Goal: Information Seeking & Learning: Find specific fact

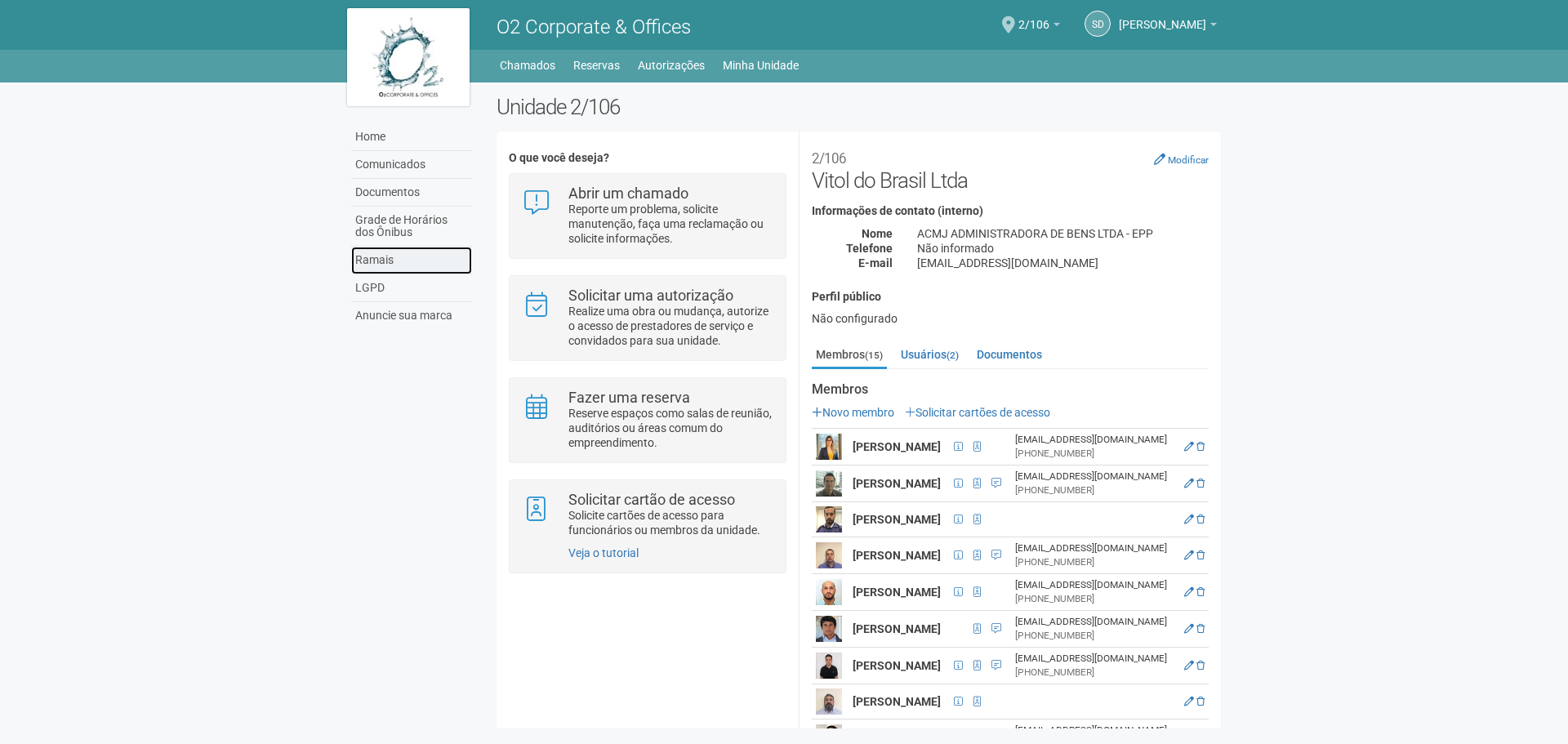
click at [390, 256] on link "Ramais" at bounding box center [411, 260] width 121 height 27
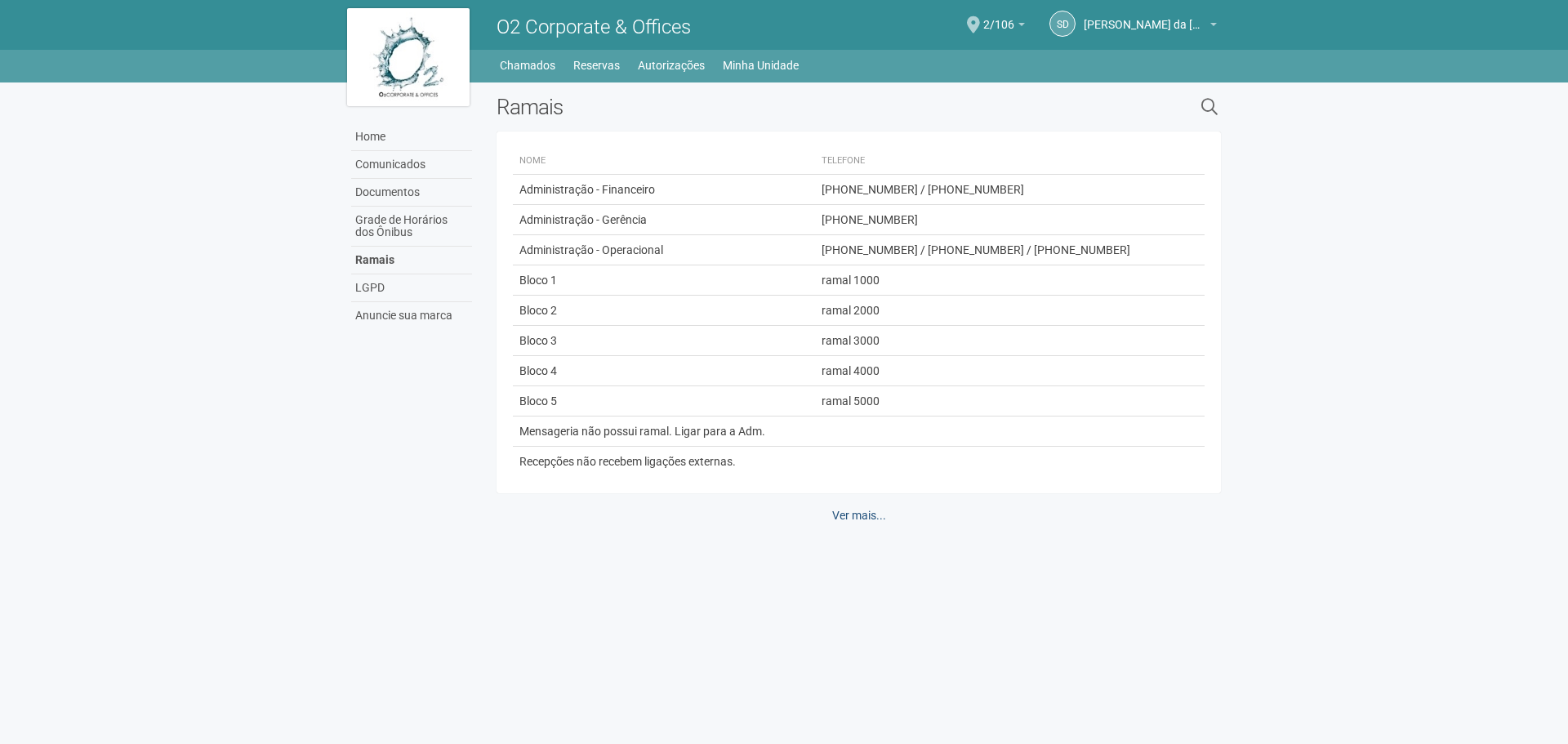
click at [879, 520] on link "Ver mais..." at bounding box center [859, 515] width 75 height 27
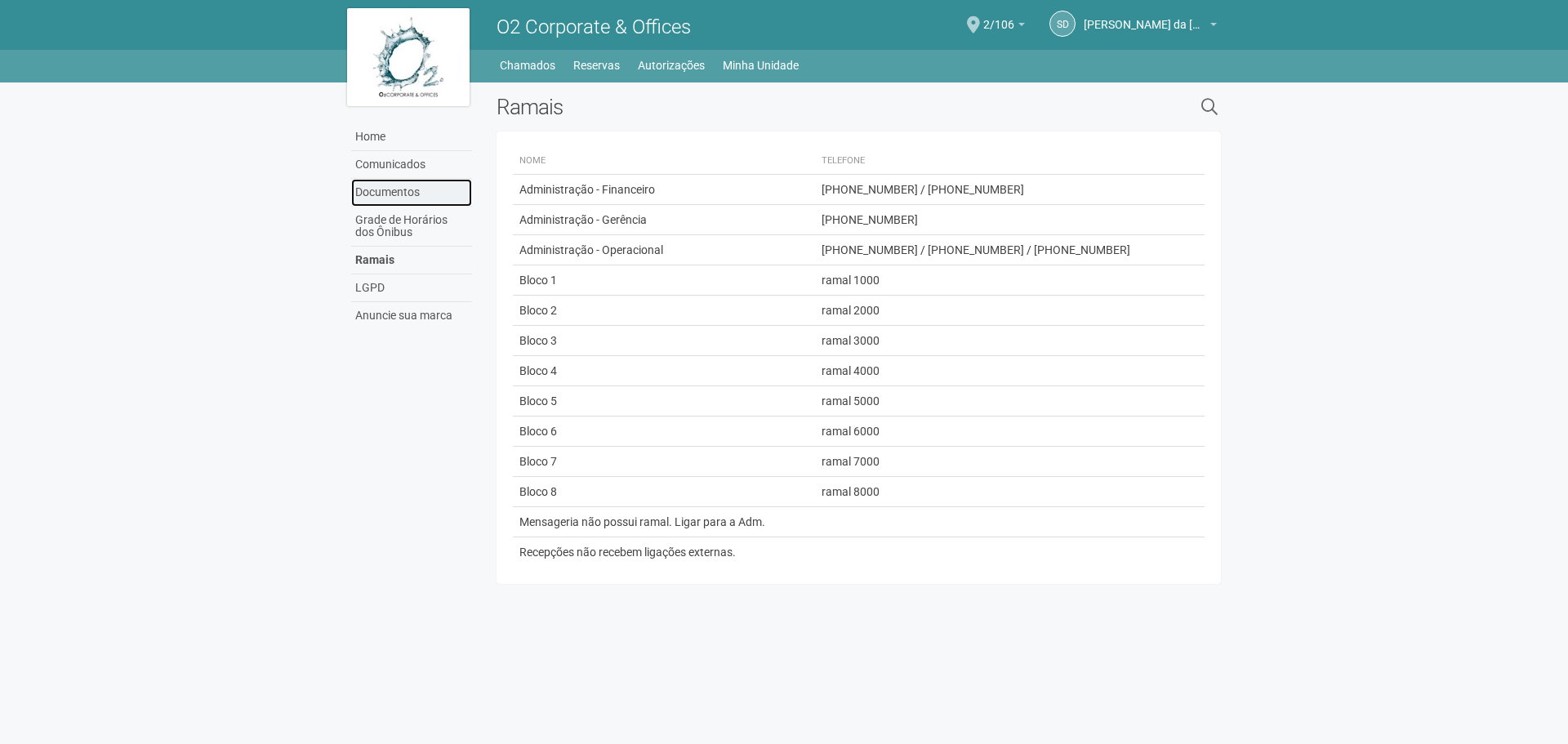
click at [417, 184] on link "Documentos" at bounding box center [411, 192] width 121 height 27
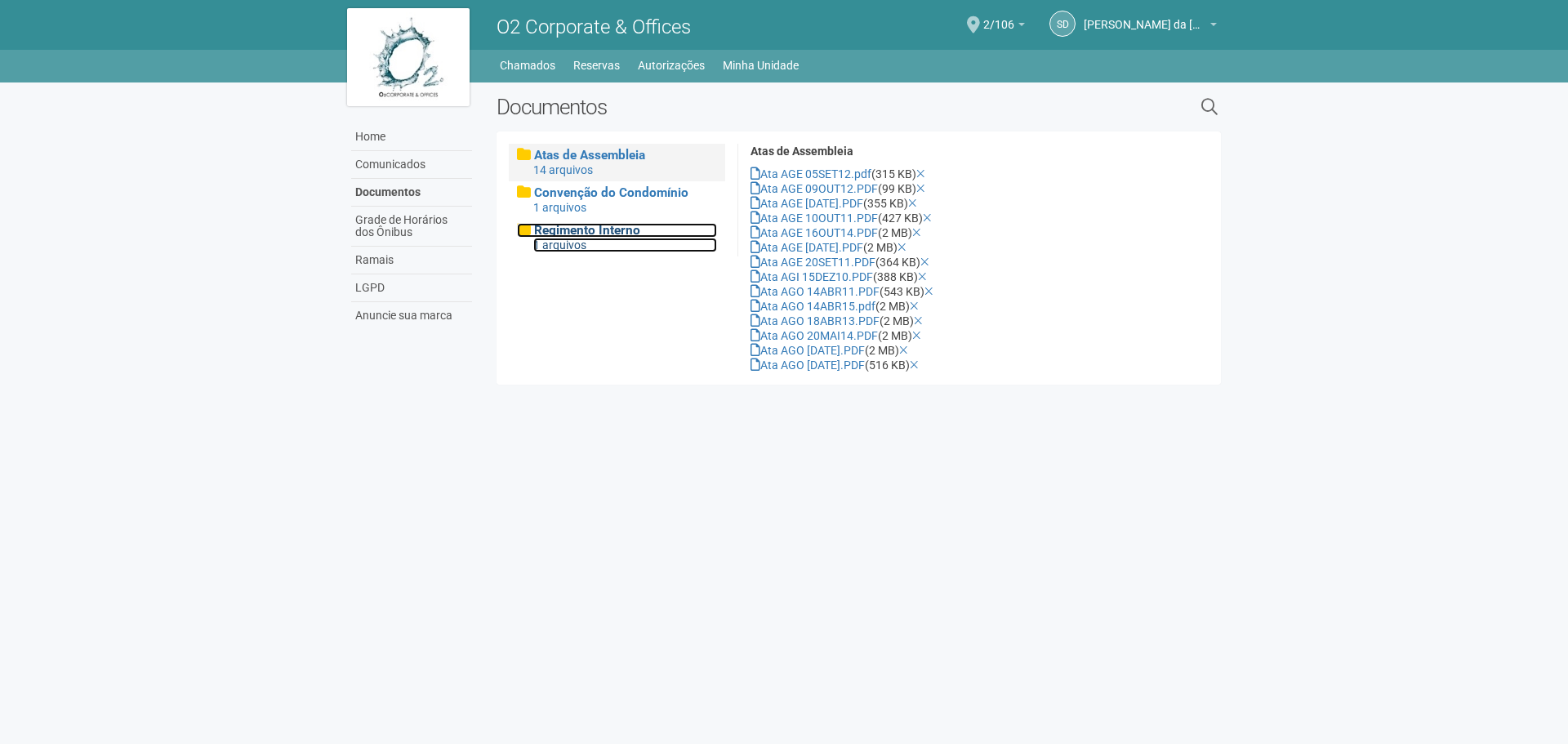
click at [590, 238] on span "Regimento Interno" at bounding box center [587, 231] width 106 height 15
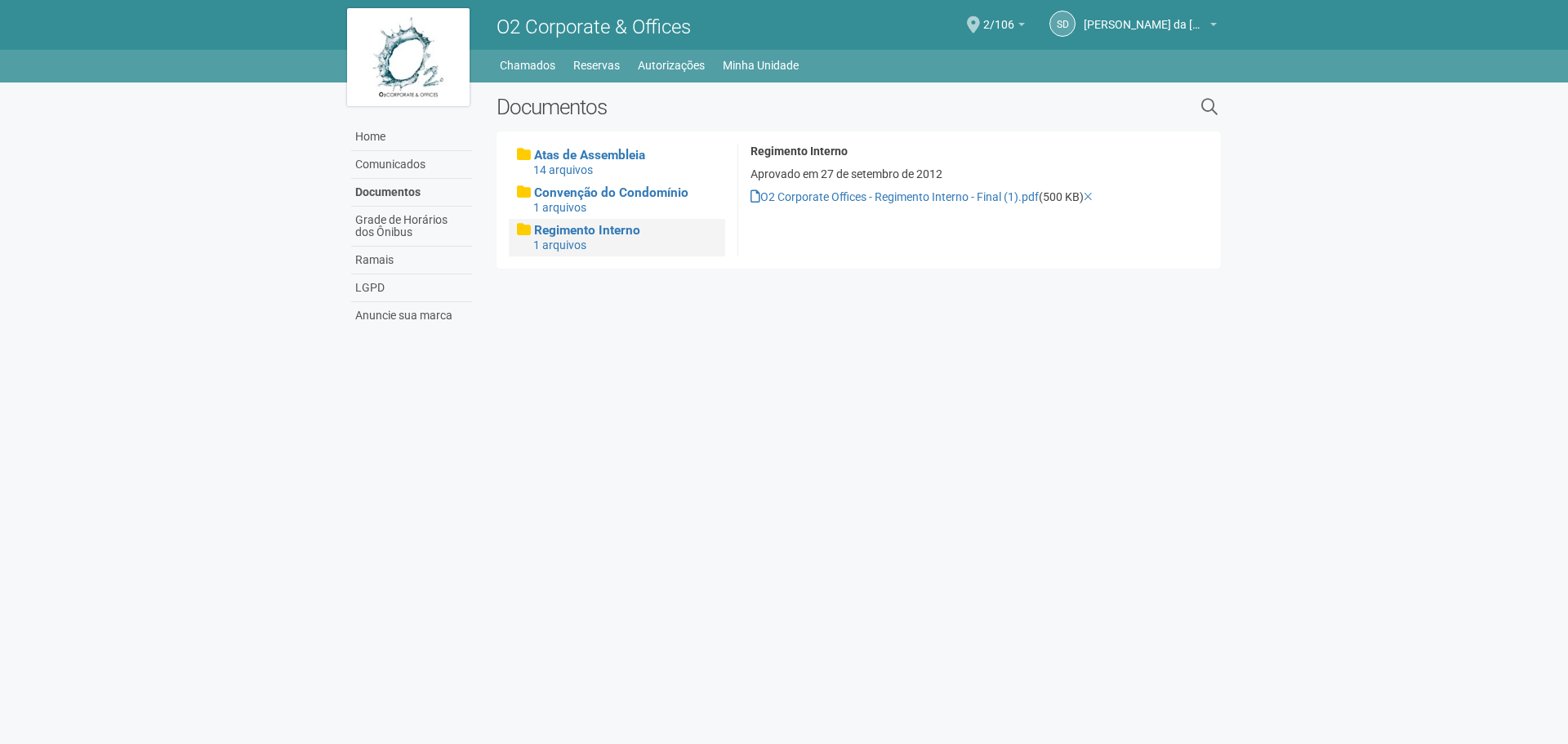
click at [968, 334] on div "Home Comunicados Documentos Grade de Horários dos Ônibus Ramais LGPD Anuncie su…" at bounding box center [784, 209] width 898 height 255
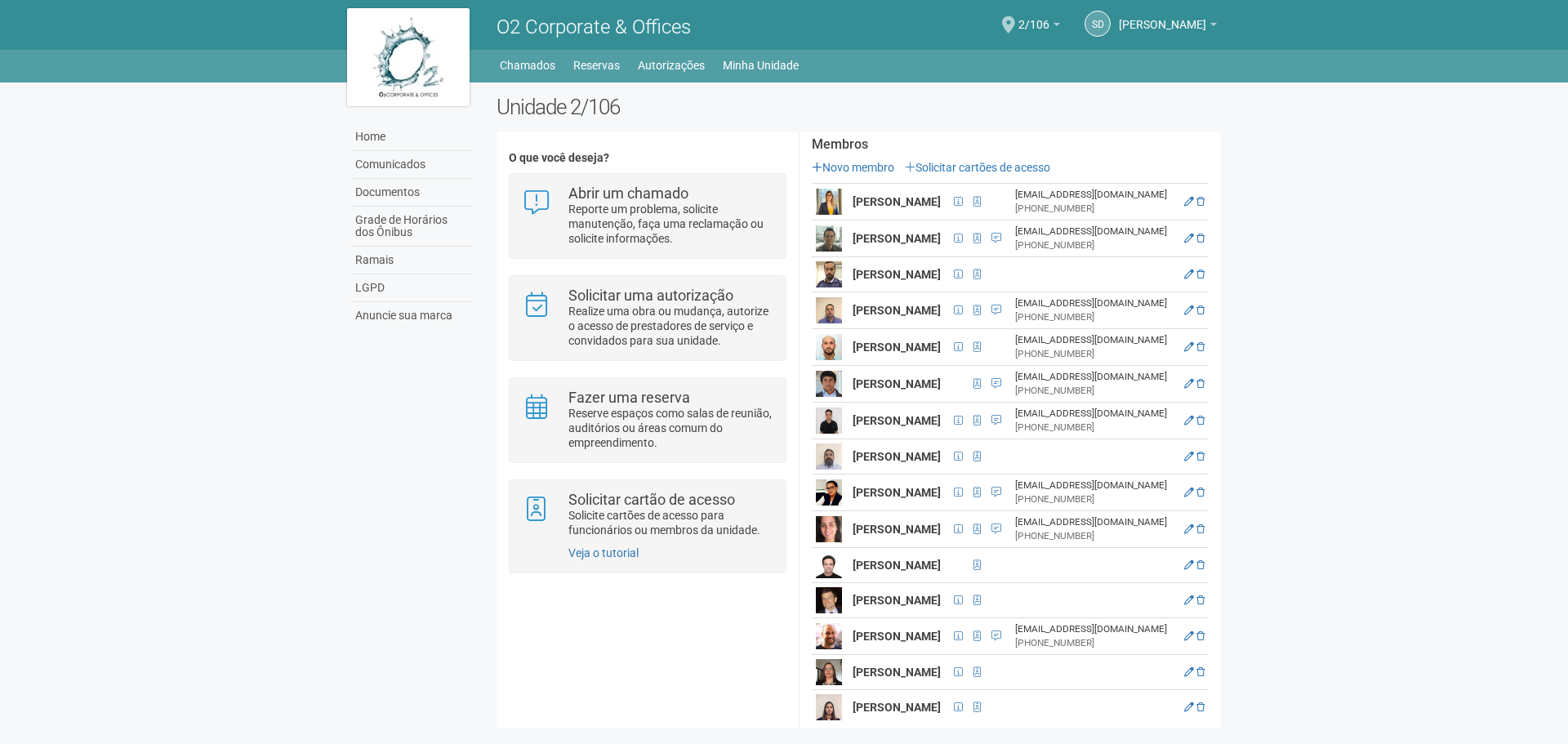
scroll to position [261, 0]
